Goal: Information Seeking & Learning: Learn about a topic

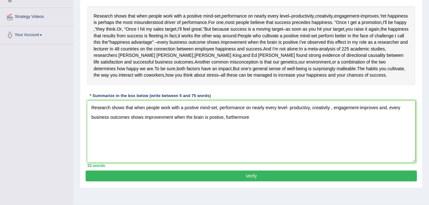
scroll to position [115, 0]
click at [289, 116] on textarea "Research shows that when people work with a postive mind-set, performance on ne…" at bounding box center [251, 132] width 328 height 62
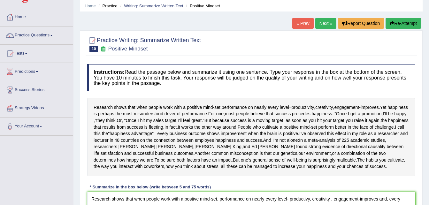
scroll to position [25, 0]
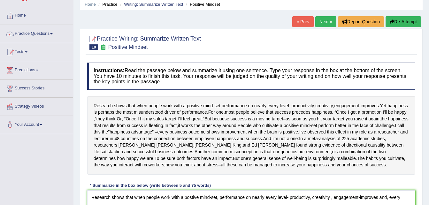
click at [267, 39] on div at bounding box center [251, 42] width 328 height 19
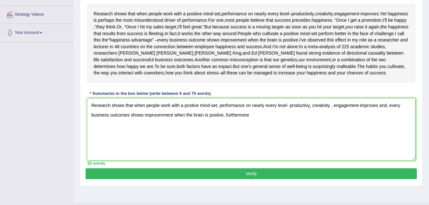
scroll to position [118, 0]
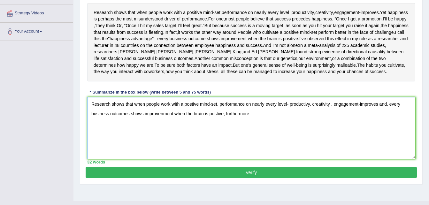
click at [283, 117] on textarea "Research shows that when people work with a postive mind-set, performance on ne…" at bounding box center [251, 128] width 328 height 62
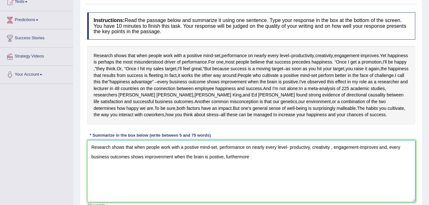
scroll to position [76, 0]
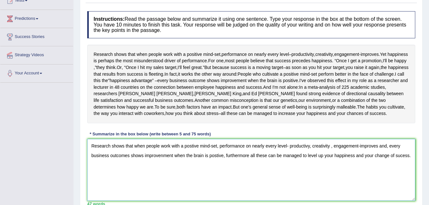
click at [198, 146] on textarea "Research shows that when people work with a postive mind-set, performance on ne…" at bounding box center [251, 170] width 328 height 62
click at [262, 147] on textarea "Research shows that when people work with a postive mind-set, performance on ne…" at bounding box center [251, 170] width 328 height 62
click at [264, 146] on textarea "Research shows that when people work with a postive mind-set, performance on ne…" at bounding box center [251, 170] width 328 height 62
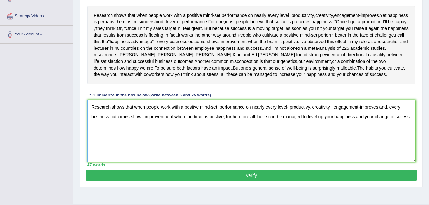
scroll to position [113, 0]
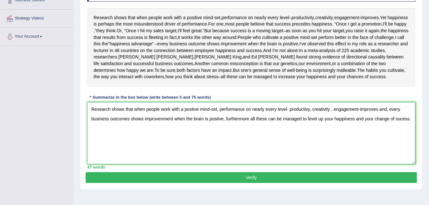
click at [198, 109] on textarea "Research shows that when people work with a postive mind-set, performance on ne…" at bounding box center [251, 133] width 328 height 62
type textarea "Research shows that when people work with a new mind-set, performance on nearly…"
click at [243, 175] on button "Verify" at bounding box center [251, 177] width 331 height 11
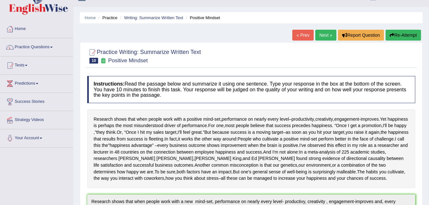
scroll to position [0, 0]
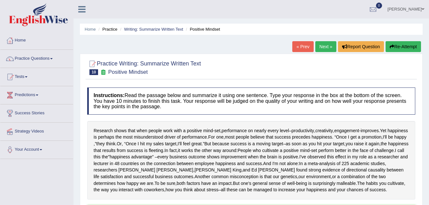
click at [326, 48] on link "Next »" at bounding box center [325, 46] width 21 height 11
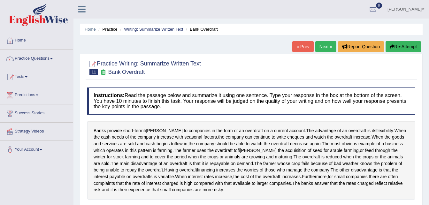
click at [326, 48] on link "Next »" at bounding box center [325, 46] width 21 height 11
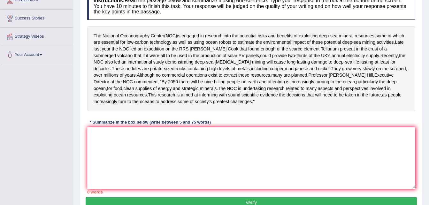
scroll to position [94, 0]
click at [157, 140] on textarea at bounding box center [251, 158] width 328 height 62
click at [106, 143] on textarea at bounding box center [251, 158] width 328 height 62
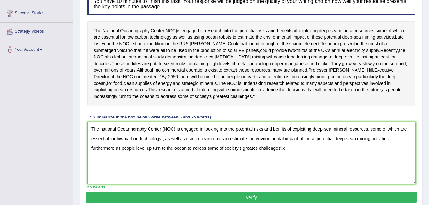
scroll to position [104, 0]
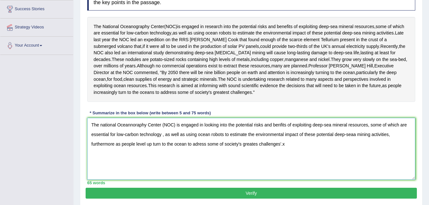
click at [194, 130] on textarea "The national Oceannoraphy Center (NOC) is engaged in looking into the potential…" at bounding box center [251, 149] width 328 height 62
click at [196, 130] on textarea "The national Oceannoraphy Center (NOC) is engaged in looking into the potential…" at bounding box center [251, 149] width 328 height 62
click at [292, 154] on textarea "The national Oceannoraphy Center (NOC) is invoving in looking into the potentia…" at bounding box center [251, 149] width 328 height 62
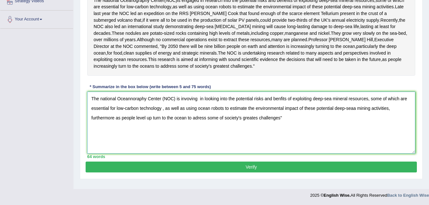
type textarea "The national Oceannoraphy Center (NOC) is invoving in looking into the potentia…"
click at [250, 172] on button "Verify" at bounding box center [251, 167] width 331 height 11
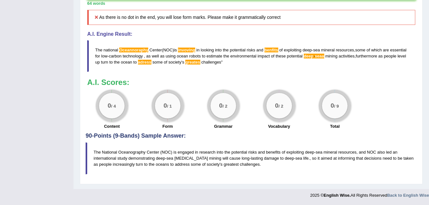
scroll to position [276, 0]
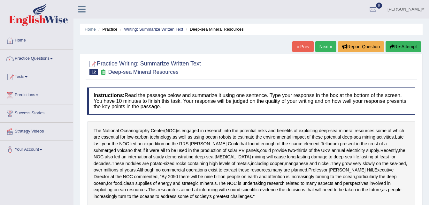
click at [407, 46] on button "Re-Attempt" at bounding box center [402, 46] width 35 height 11
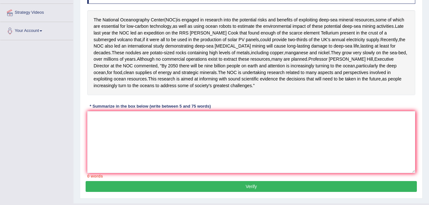
scroll to position [123, 0]
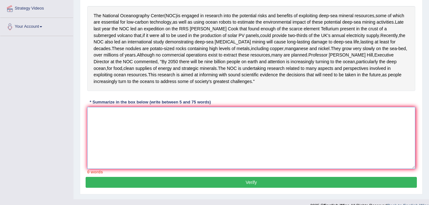
click at [169, 114] on textarea at bounding box center [251, 138] width 328 height 62
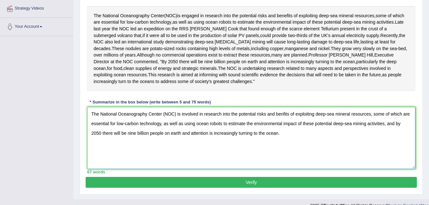
type textarea "The National Oceanography Center (NOC) is involved in research into the potenti…"
click at [244, 188] on button "Verify" at bounding box center [251, 182] width 331 height 11
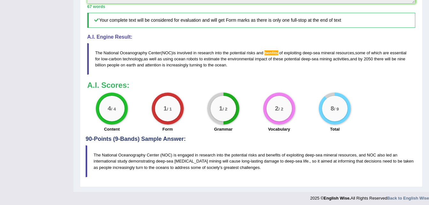
scroll to position [275, 0]
